Goal: Information Seeking & Learning: Find specific page/section

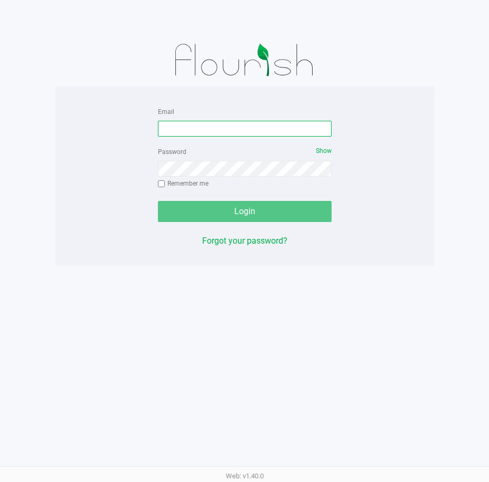
click at [184, 126] on input "Email" at bounding box center [245, 129] width 174 height 16
paste input "[EMAIL_ADDRESS][DOMAIN_NAME]"
type input "[EMAIL_ADDRESS][DOMAIN_NAME]"
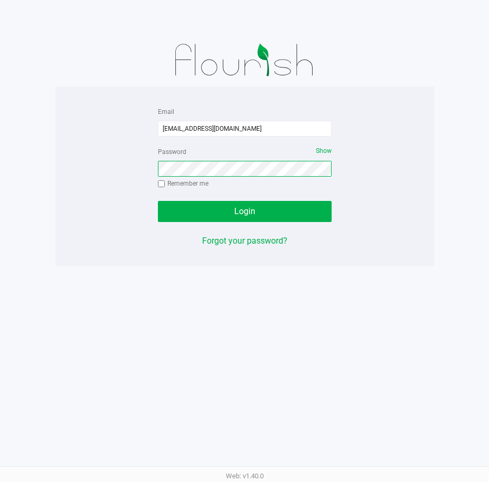
click at [158, 201] on button "Login" at bounding box center [245, 211] width 174 height 21
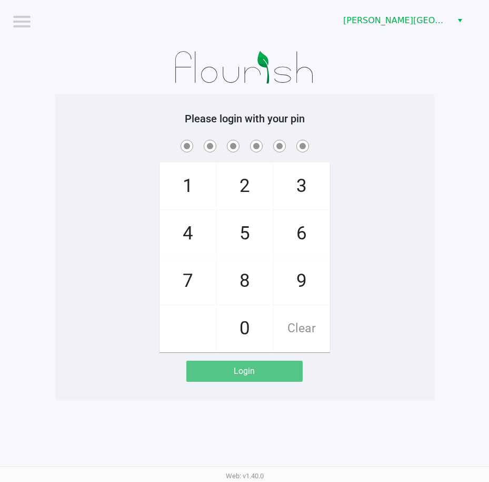
click at [445, 299] on app-pos-login-wrapper "Logout [PERSON_NAME][GEOGRAPHIC_DATA] WC Please login with your pin 1 4 7 2 5 8…" at bounding box center [244, 200] width 489 height 400
checkbox input "true"
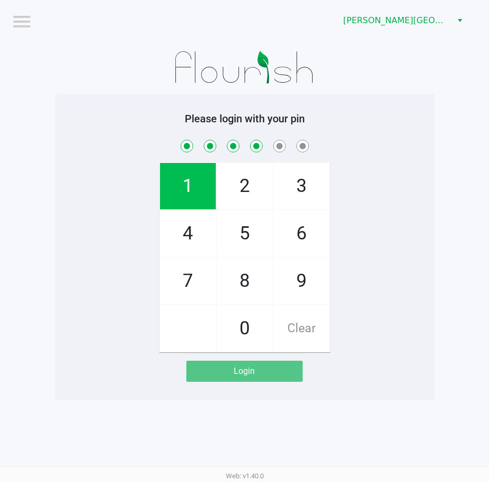
checkbox input "true"
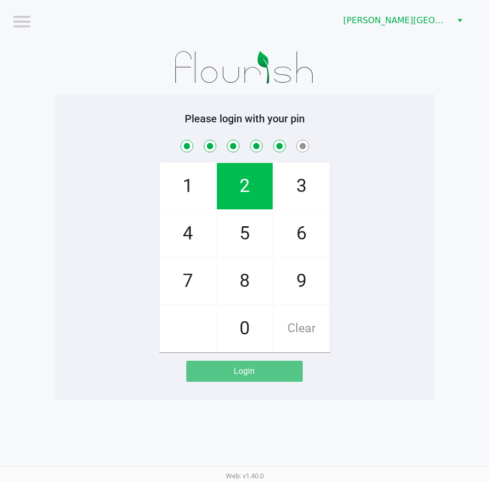
checkbox input "true"
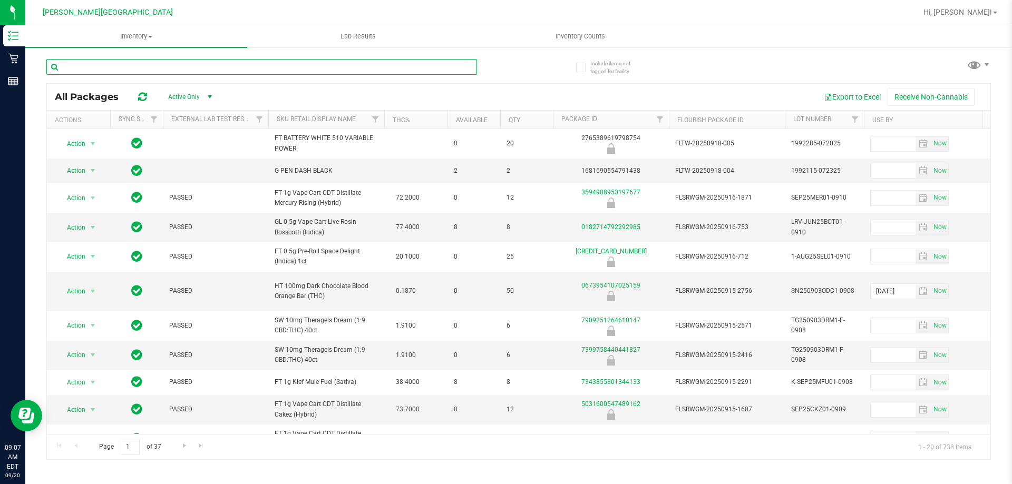
click at [167, 67] on input "text" at bounding box center [261, 67] width 430 height 16
type input "ppu"
